Goal: Information Seeking & Learning: Learn about a topic

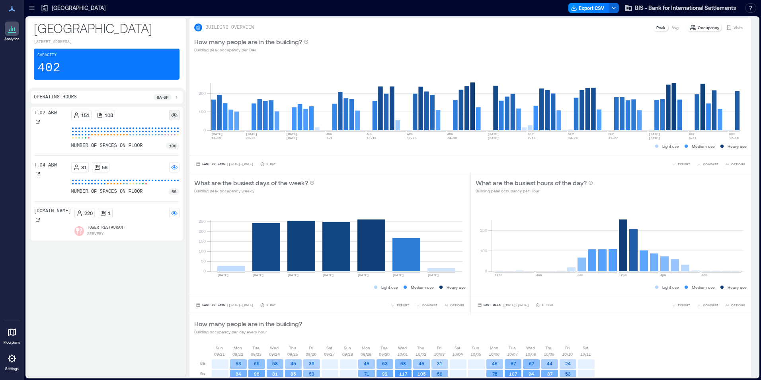
click at [171, 111] on div at bounding box center [174, 115] width 10 height 10
click at [173, 114] on rect at bounding box center [174, 115] width 6 height 6
click at [132, 131] on div at bounding box center [133, 131] width 3 height 3
click at [48, 114] on p "T.02 ABW" at bounding box center [45, 113] width 23 height 6
click at [96, 138] on div at bounding box center [125, 133] width 109 height 13
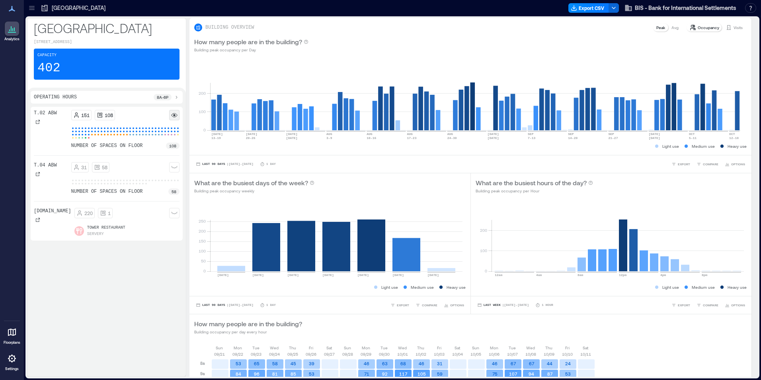
click at [96, 138] on div at bounding box center [125, 133] width 109 height 13
click at [144, 132] on div at bounding box center [145, 131] width 3 height 3
click at [173, 117] on rect at bounding box center [174, 115] width 6 height 6
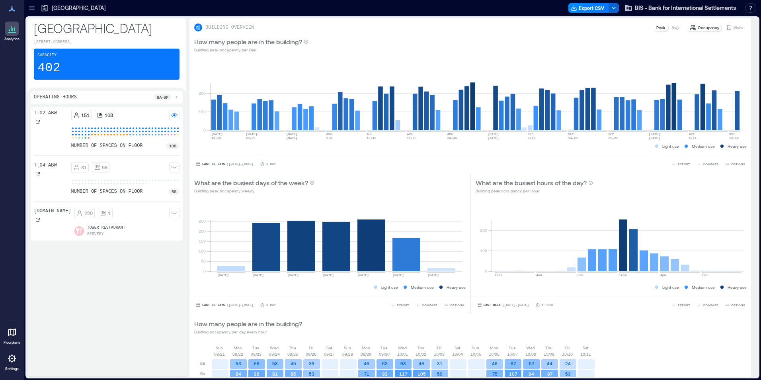
click at [173, 152] on div "T.02 ABW 151 108 number of spaces on floor 108 T.04 ABW 31 58 number of spaces …" at bounding box center [107, 173] width 146 height 127
click at [172, 148] on p "108" at bounding box center [172, 146] width 7 height 6
drag, startPoint x: 168, startPoint y: 148, endPoint x: 70, endPoint y: 141, distance: 98.2
click at [86, 146] on p "number of spaces on floor" at bounding box center [107, 146] width 72 height 6
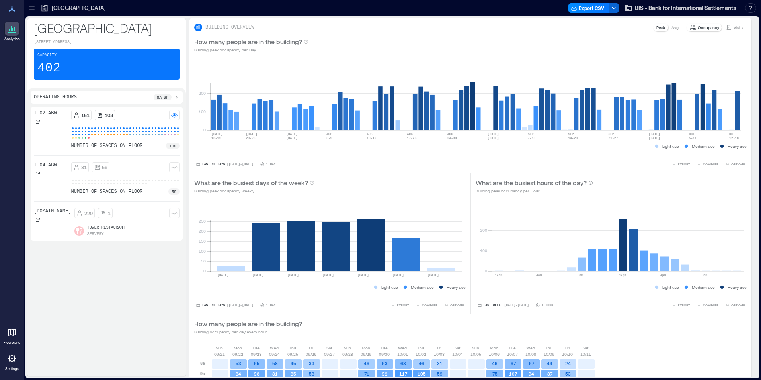
click at [42, 122] on div "T.02 ABW" at bounding box center [45, 118] width 23 height 16
click at [37, 122] on icon at bounding box center [37, 121] width 5 height 5
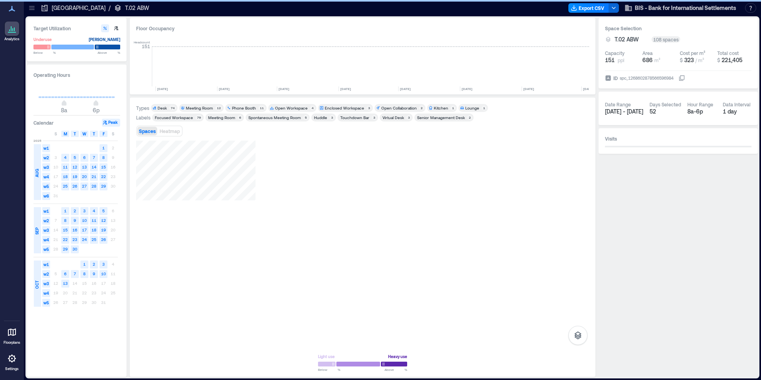
scroll to position [0, 746]
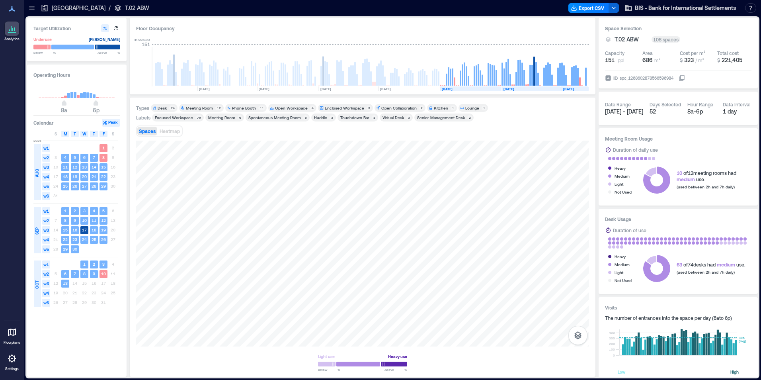
click at [163, 107] on div "Desk" at bounding box center [162, 108] width 9 height 6
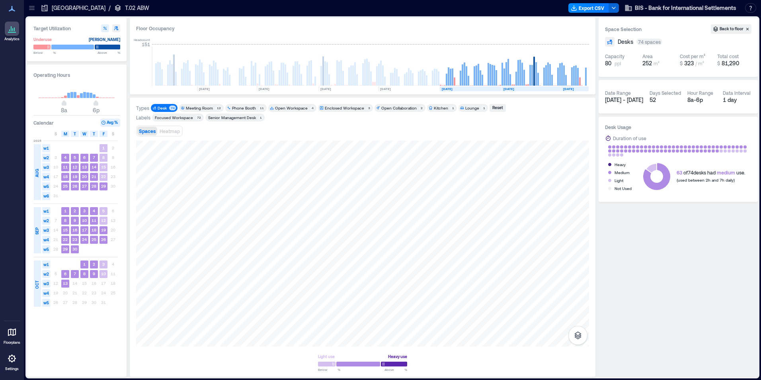
click at [117, 28] on icon "button" at bounding box center [116, 28] width 4 height 4
type input "**"
type input "***"
click at [117, 28] on icon "button" at bounding box center [116, 28] width 4 height 4
click at [169, 113] on div "Types Desk 74 Meeting Room 12 Phone Booth 11 Open Workspace 4 Enclosed Workspac…" at bounding box center [362, 237] width 453 height 266
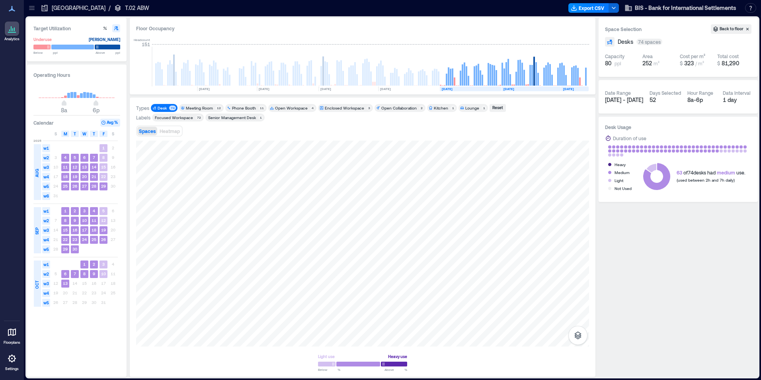
click at [169, 107] on span "Desk 74" at bounding box center [163, 108] width 23 height 6
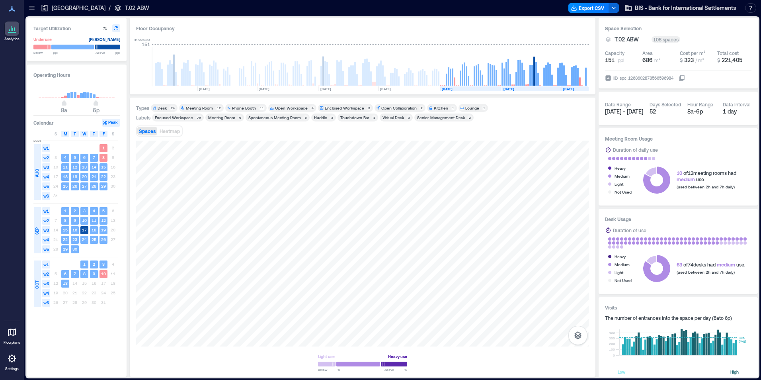
click at [168, 106] on span "Desk 74" at bounding box center [163, 108] width 23 height 6
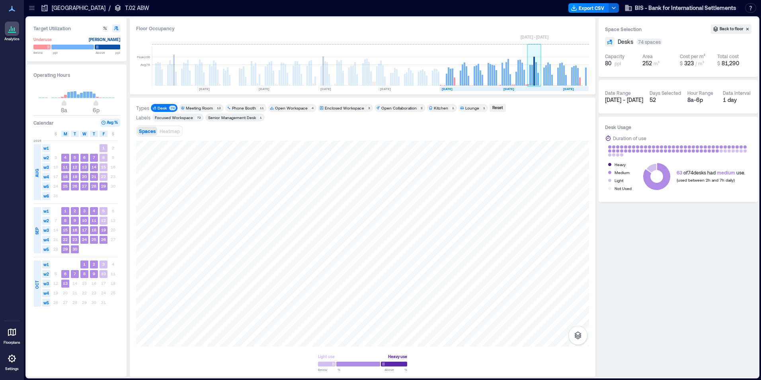
click at [535, 71] on rect at bounding box center [534, 71] width 2 height 29
